Goal: Navigation & Orientation: Understand site structure

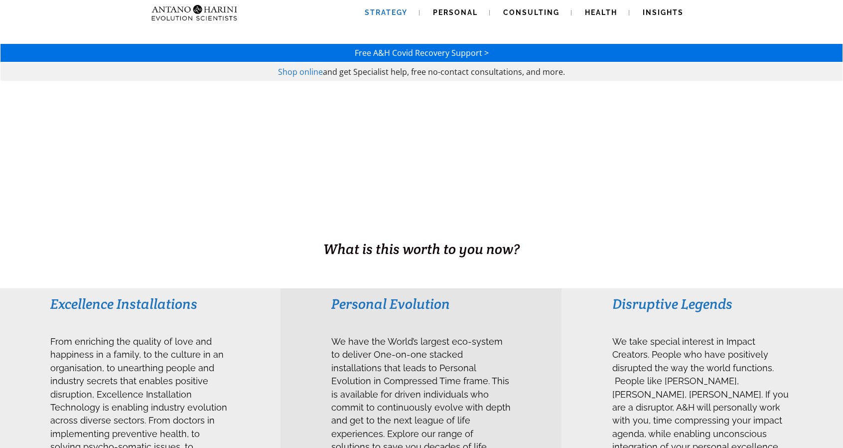
click at [396, 10] on span "Strategy" at bounding box center [386, 12] width 43 height 8
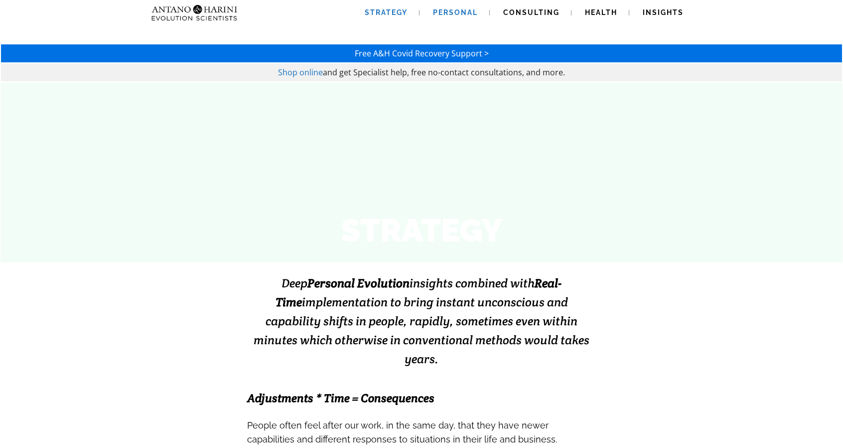
click at [459, 11] on span "Personal" at bounding box center [455, 12] width 45 height 8
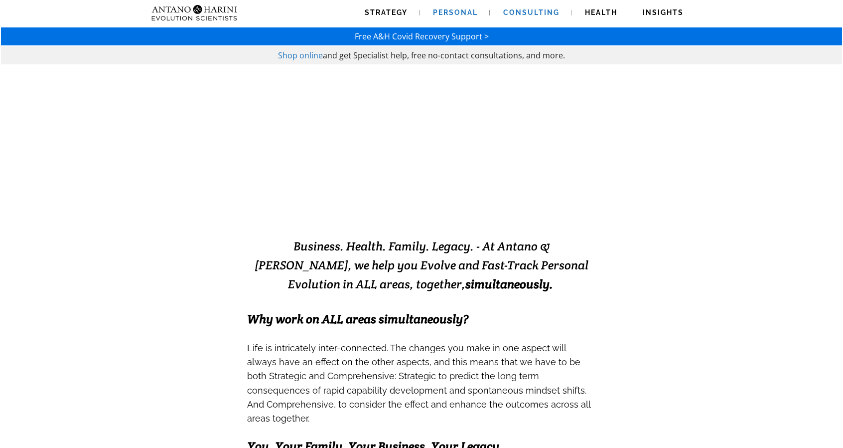
scroll to position [13, 0]
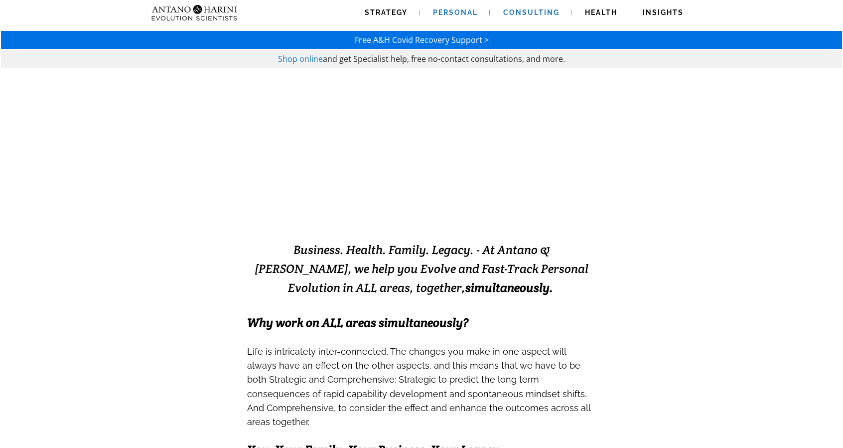
click at [538, 9] on span "Consulting" at bounding box center [531, 12] width 56 height 8
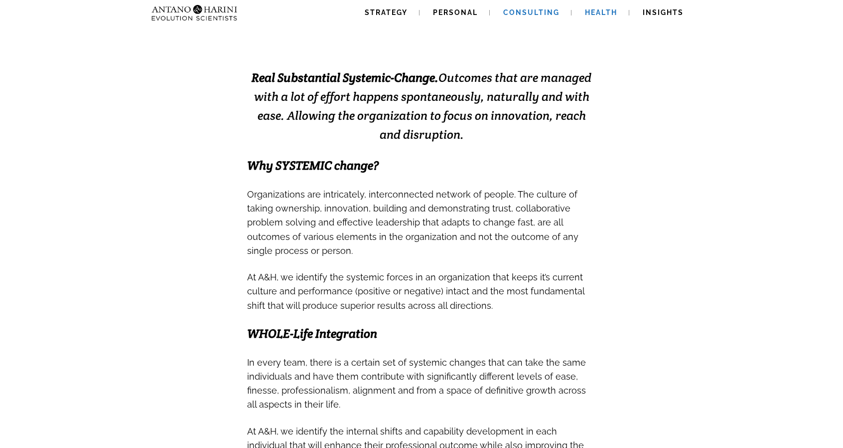
scroll to position [233, 0]
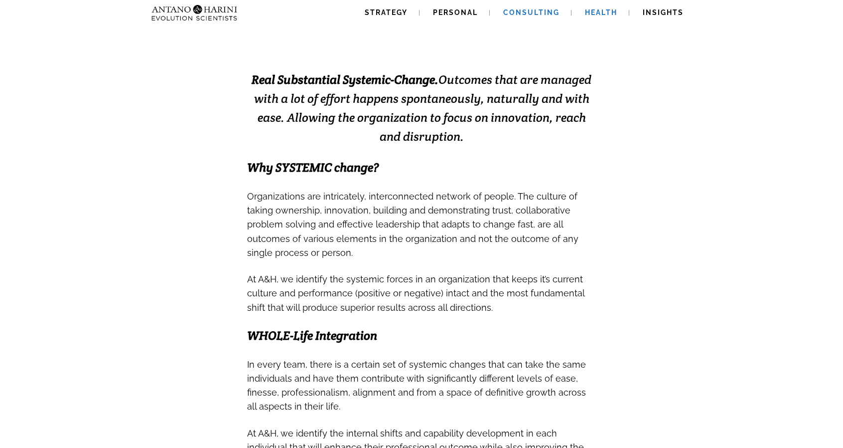
click at [605, 19] on link "Health" at bounding box center [601, 12] width 56 height 25
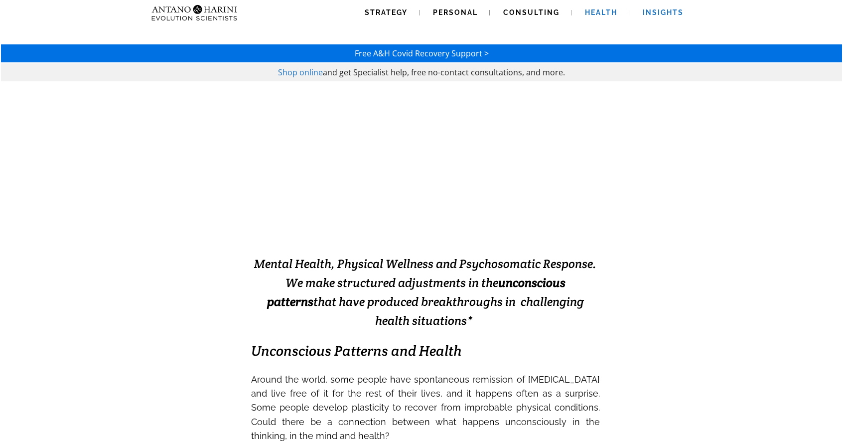
click at [667, 15] on span "Insights" at bounding box center [663, 12] width 41 height 8
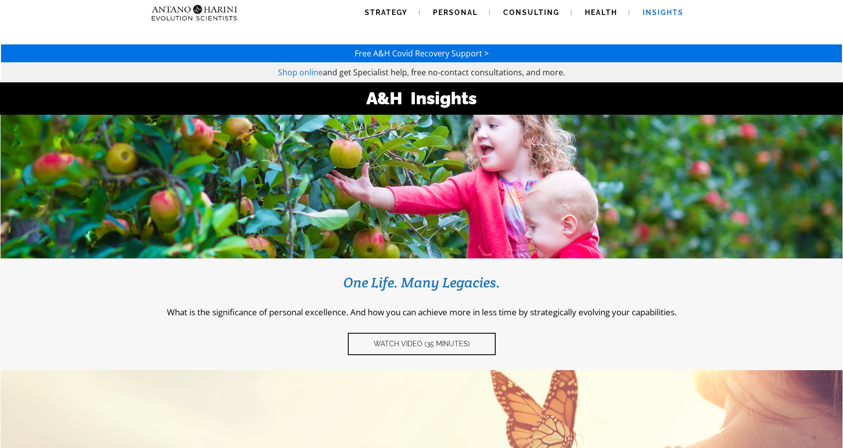
click at [171, 14] on img at bounding box center [175, 12] width 54 height 25
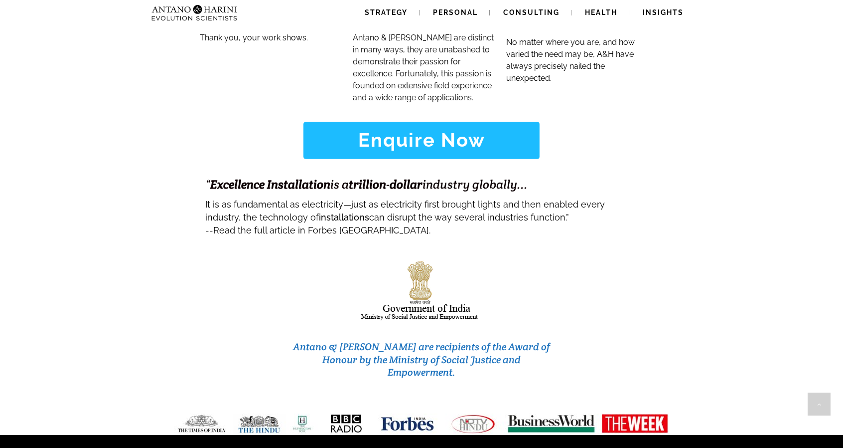
scroll to position [3925, 0]
